Goal: Information Seeking & Learning: Learn about a topic

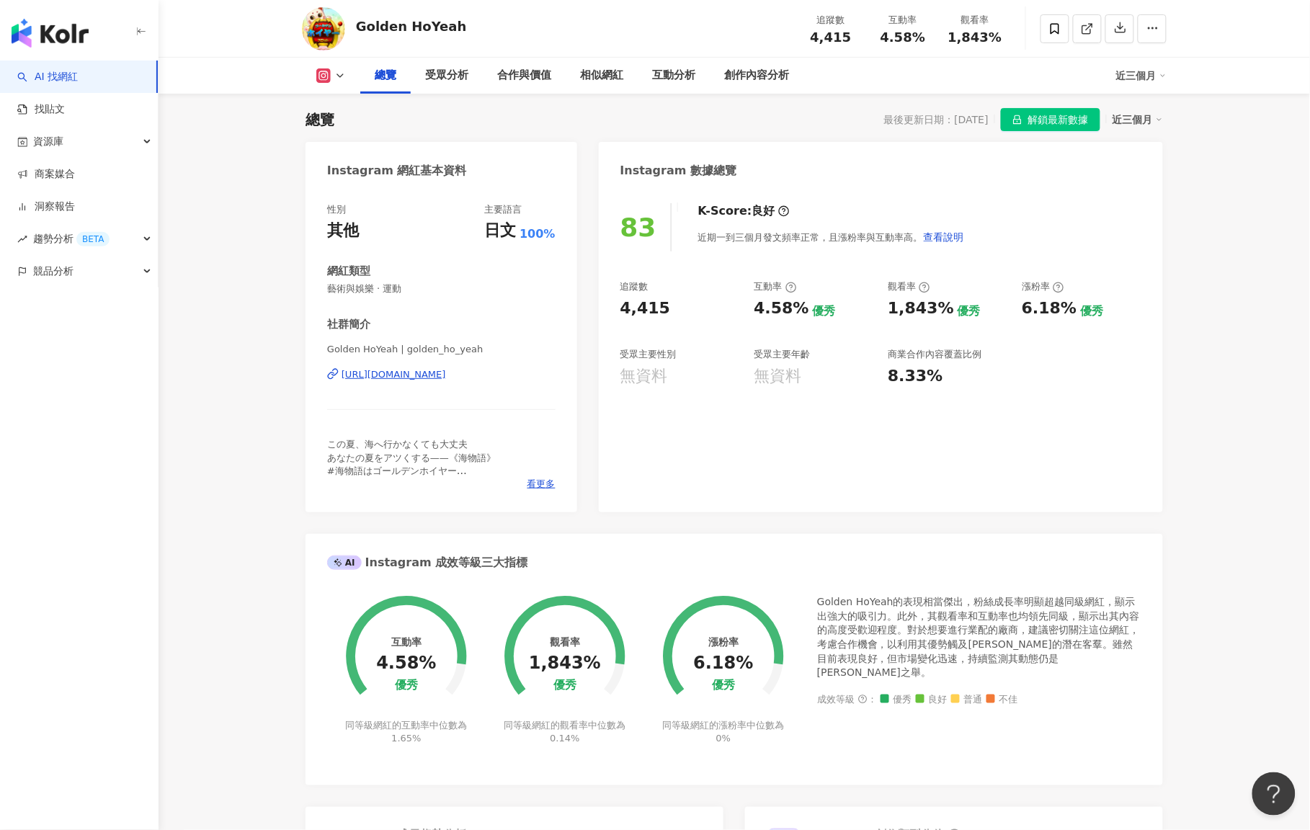
click at [120, 773] on div "AI 找網紅 找貼文 資源庫 商案媒合 洞察報告 趨勢分析 BETA 競品分析" at bounding box center [79, 446] width 159 height 770
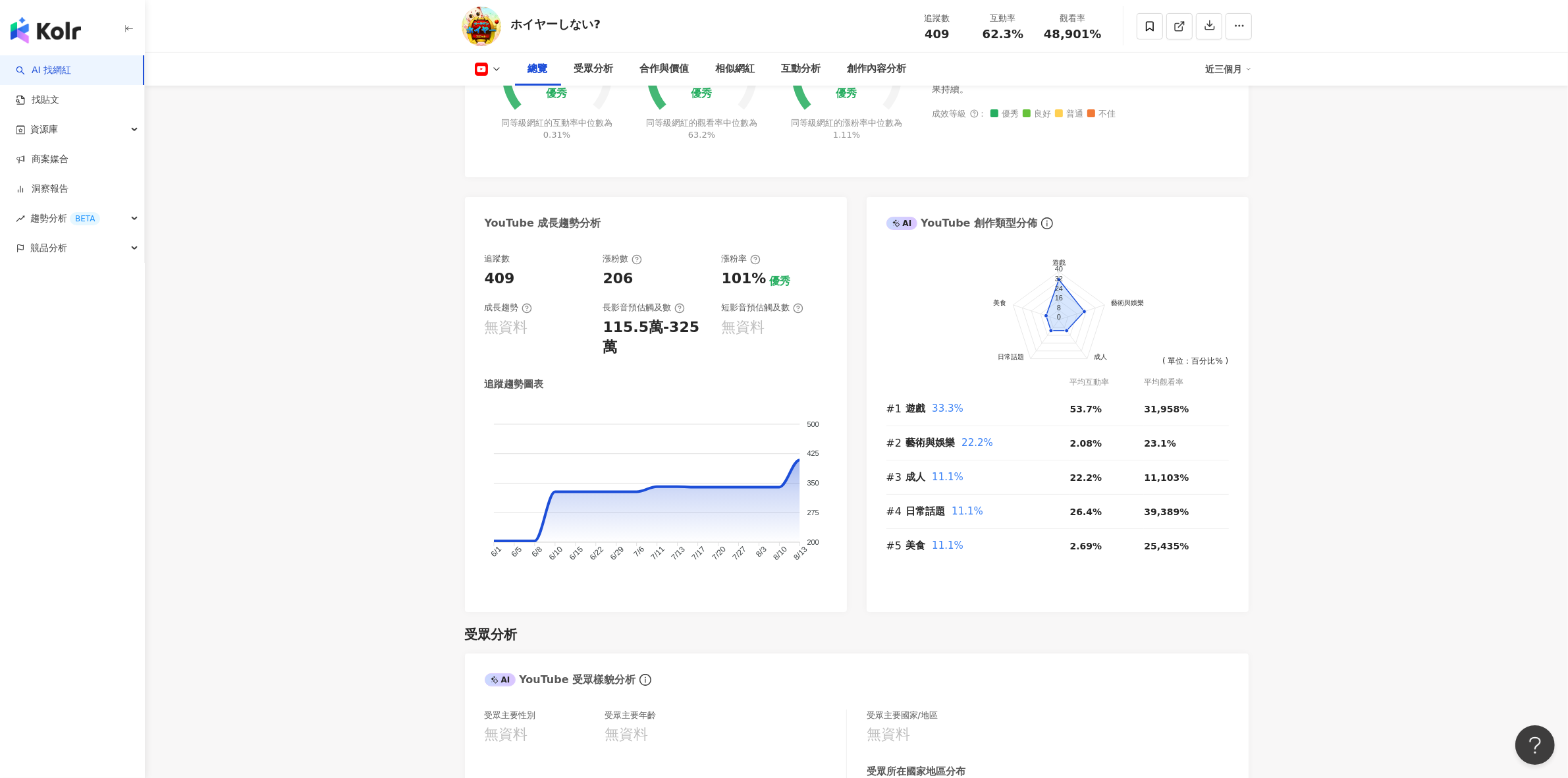
scroll to position [560, 0]
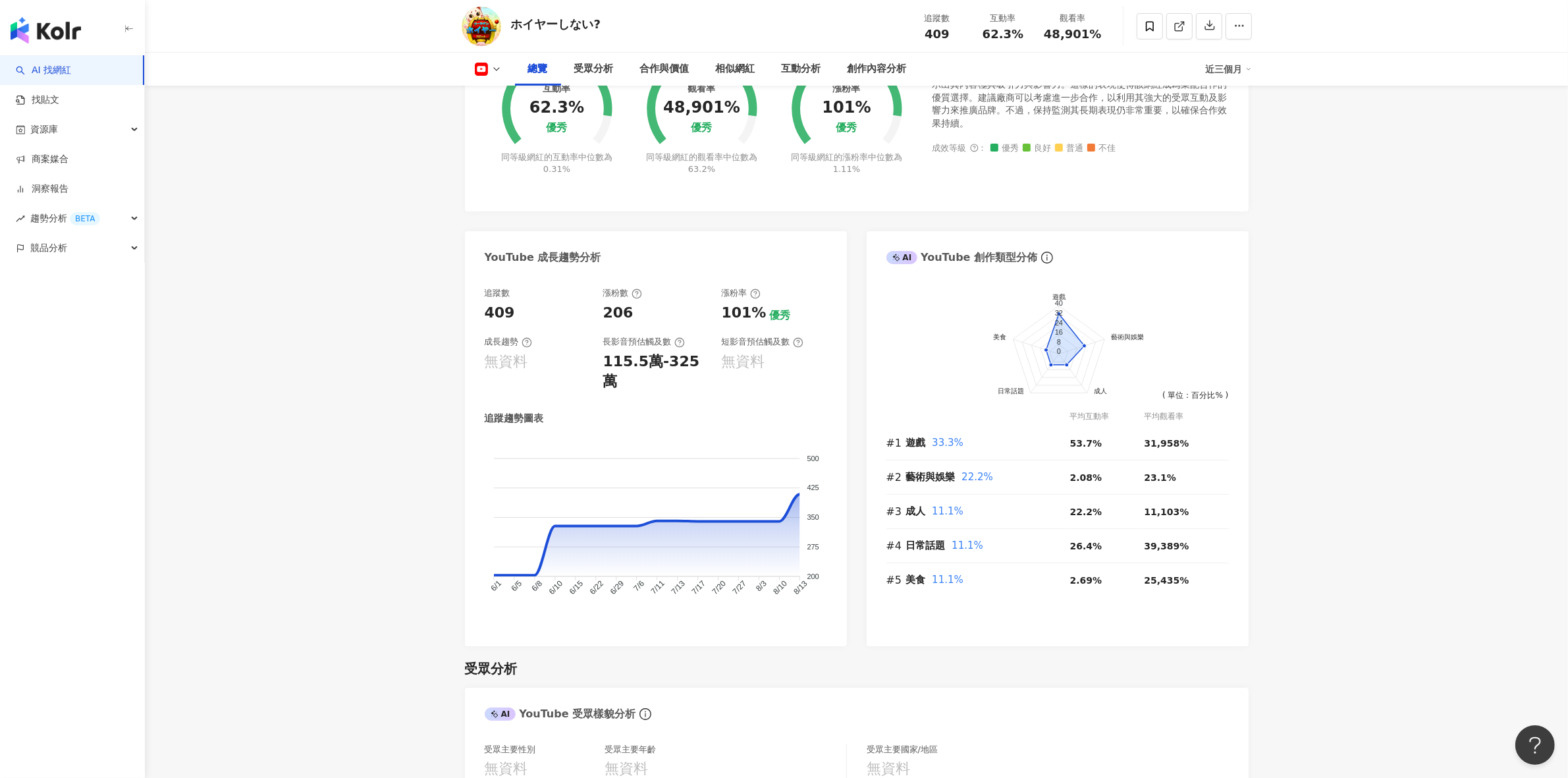
click at [490, 67] on button at bounding box center [488, 69] width 53 height 13
click at [764, 27] on div "ホイヤーしない? 追蹤數 409 互動率 62.3% 觀看率 48,901%" at bounding box center [856, 26] width 843 height 52
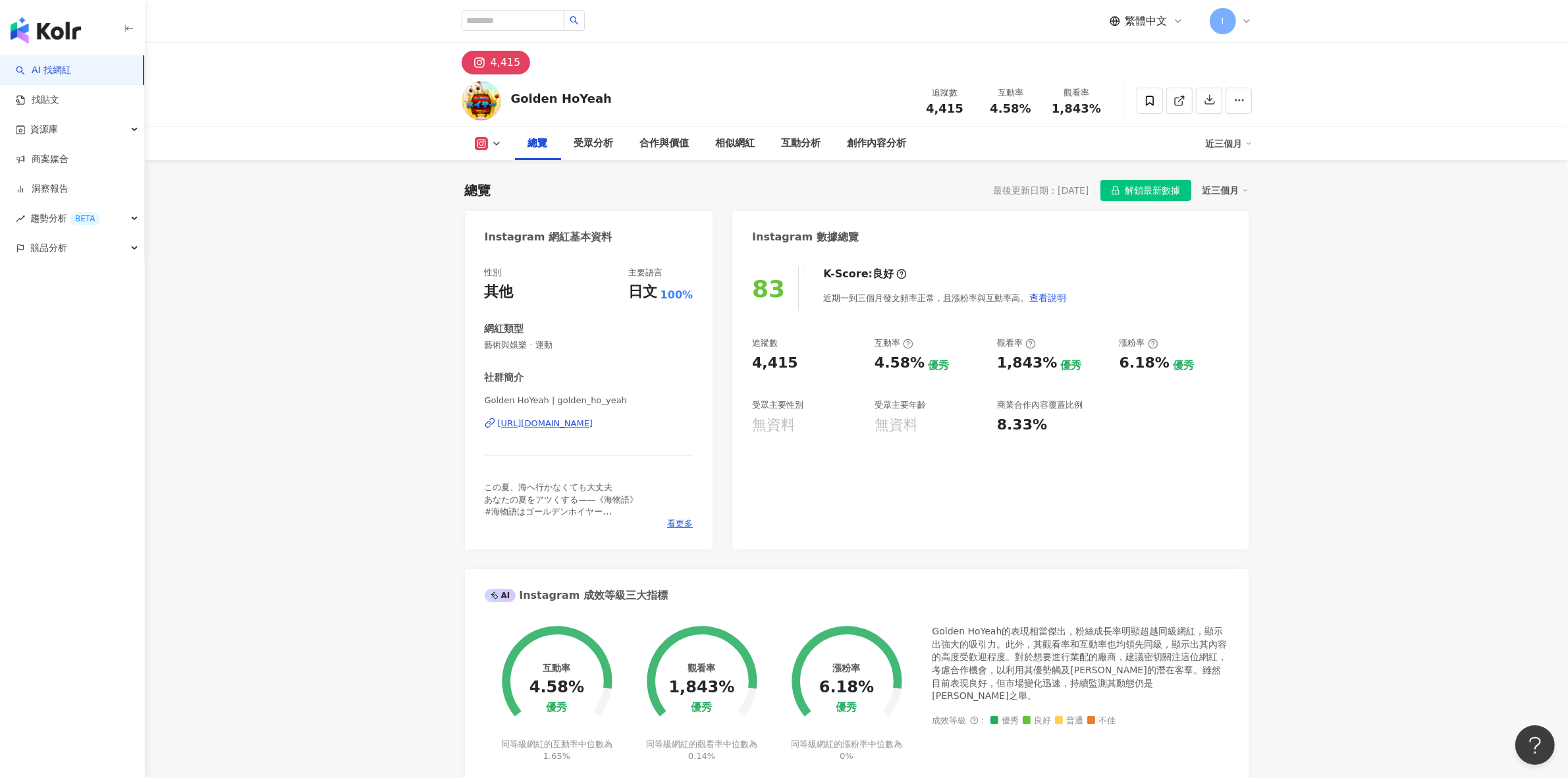
scroll to position [81, 0]
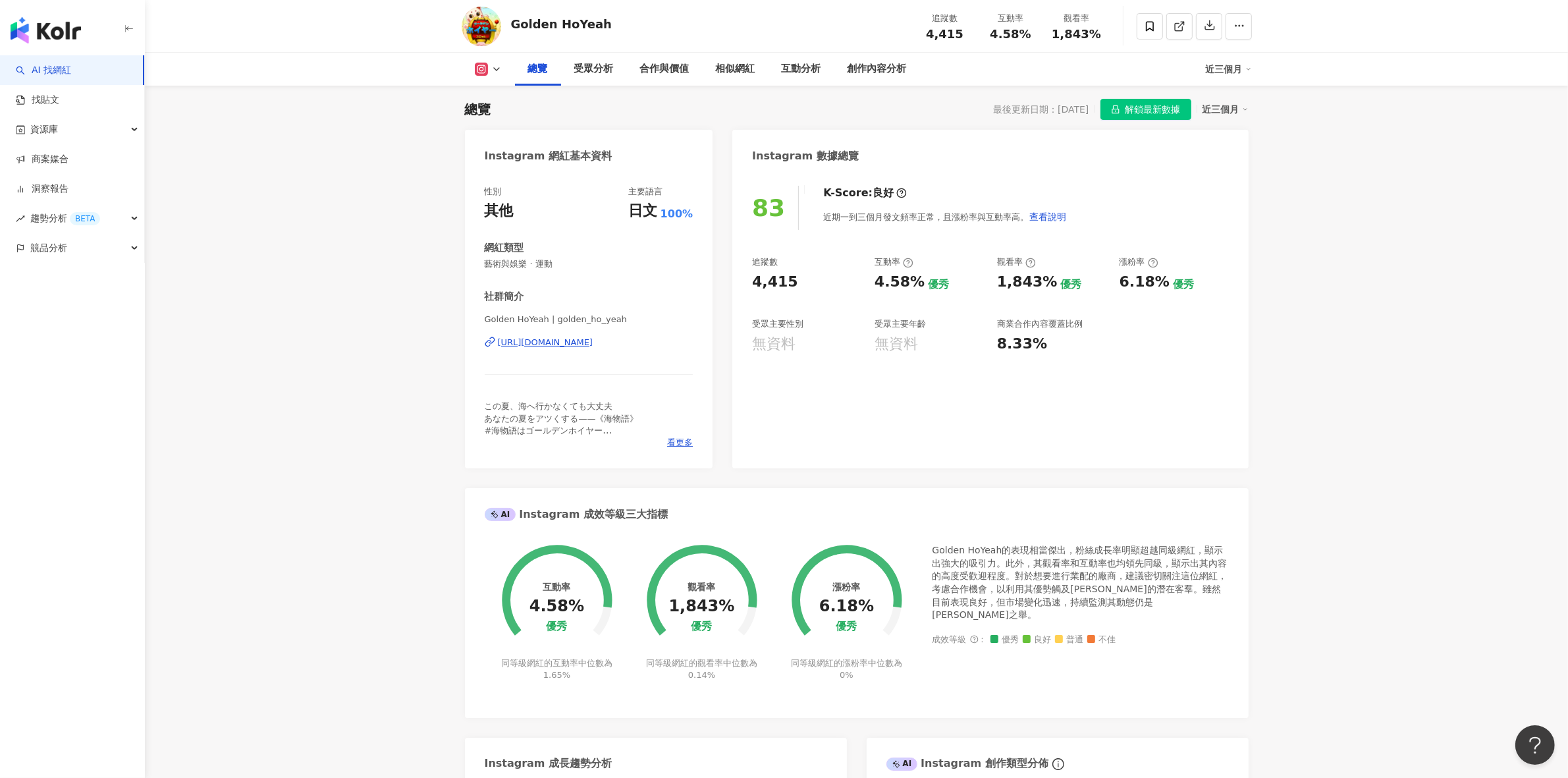
click at [1148, 116] on span "解鎖最新數據" at bounding box center [1153, 110] width 56 height 21
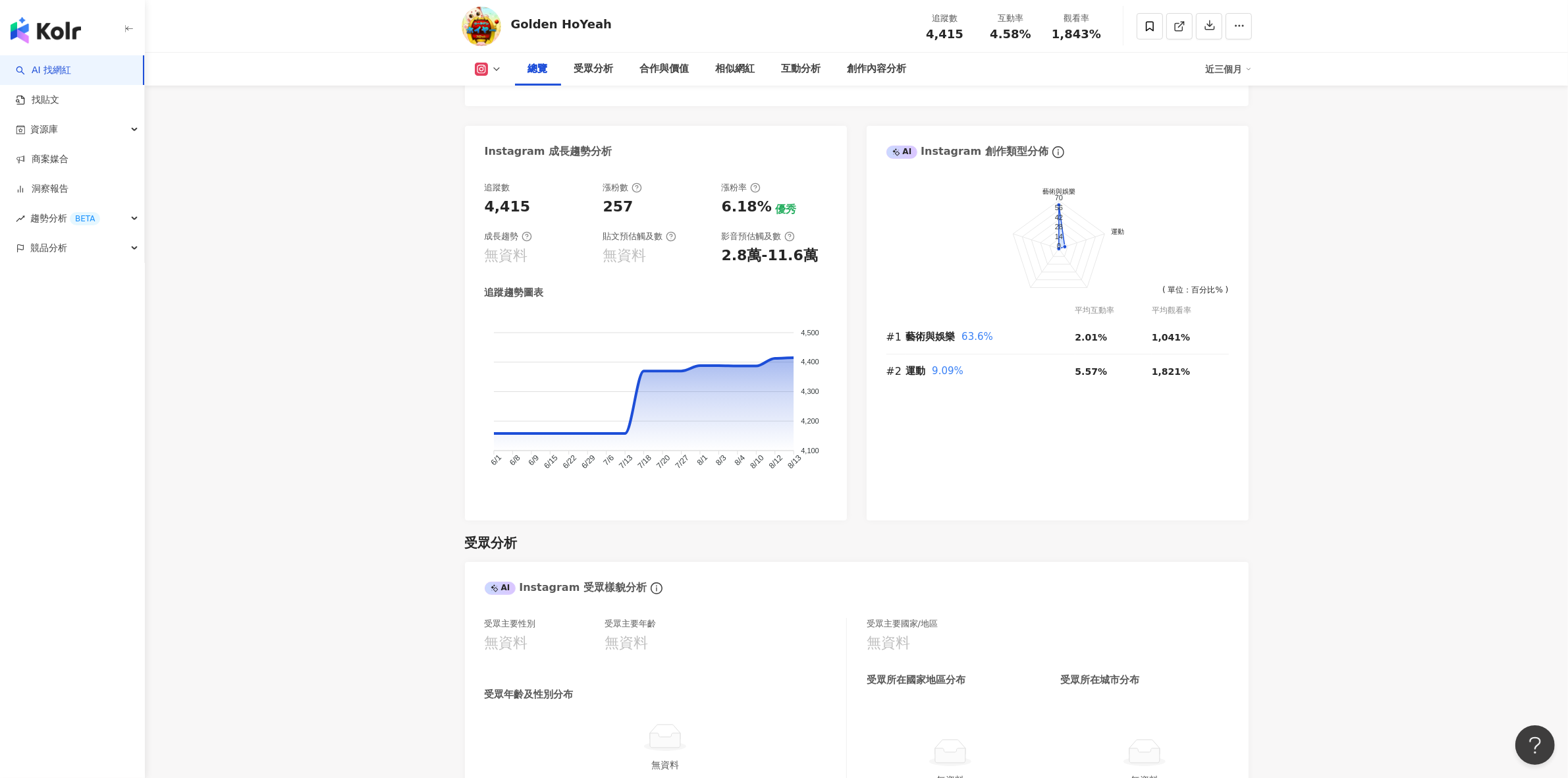
scroll to position [605, 0]
